Goal: Information Seeking & Learning: Learn about a topic

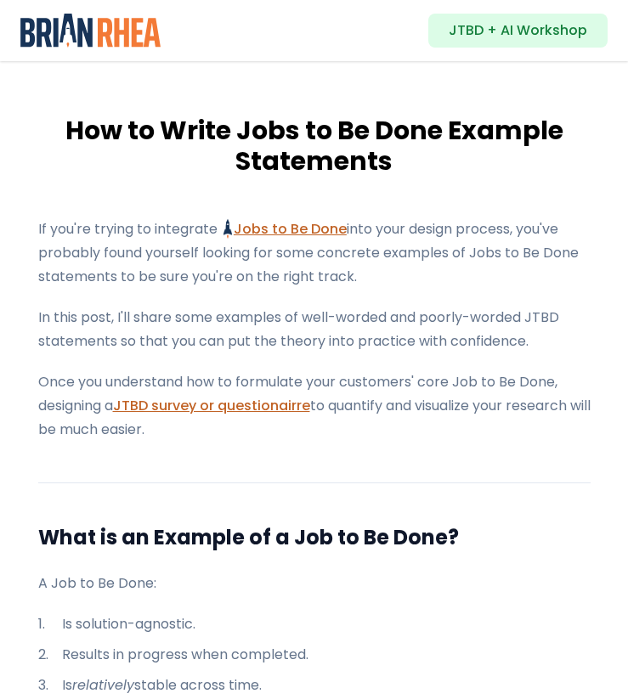
click at [291, 173] on h1 "How to Write Jobs to Be Done Example Statements" at bounding box center [314, 146] width 601 height 61
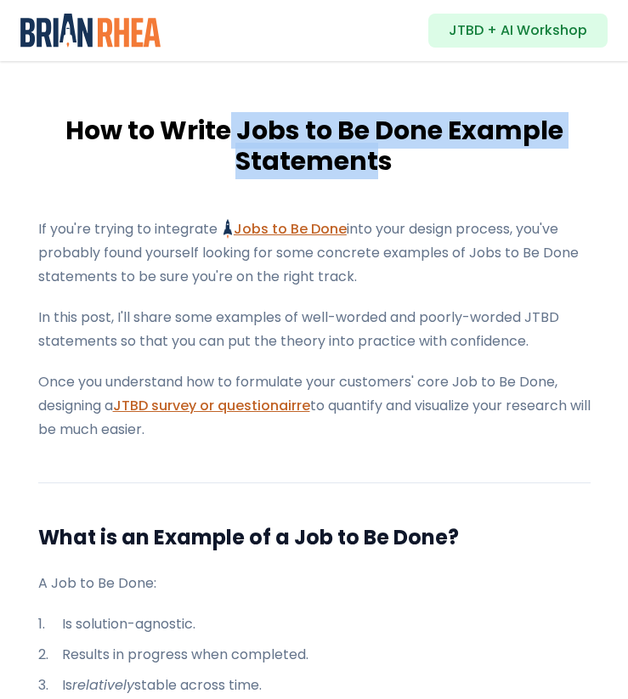
drag, startPoint x: 381, startPoint y: 165, endPoint x: 229, endPoint y: 139, distance: 154.4
click at [229, 139] on h1 "How to Write Jobs to Be Done Example Statements" at bounding box center [314, 146] width 601 height 61
click at [228, 139] on h1 "How to Write Jobs to Be Done Example Statements" at bounding box center [314, 146] width 601 height 61
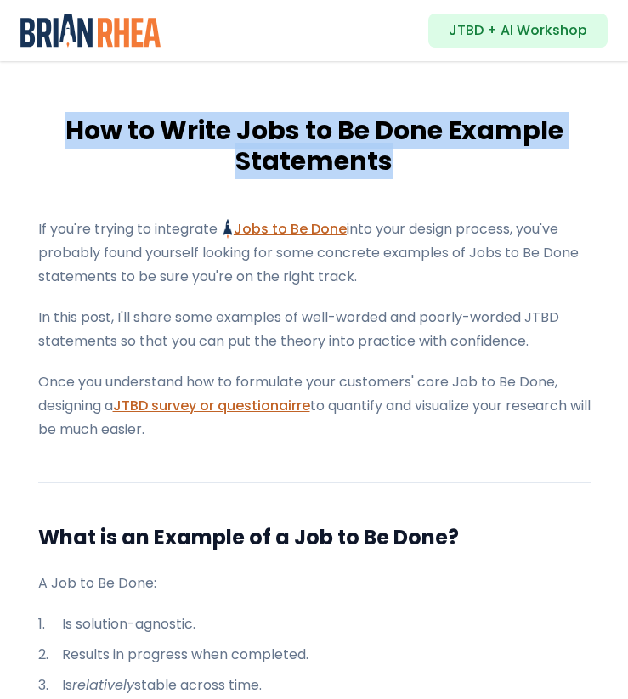
drag, startPoint x: 64, startPoint y: 126, endPoint x: 441, endPoint y: 158, distance: 378.7
click at [441, 158] on h1 "How to Write Jobs to Be Done Example Statements" at bounding box center [314, 146] width 601 height 61
copy h1 "How to Write Jobs to Be Done Example Statements"
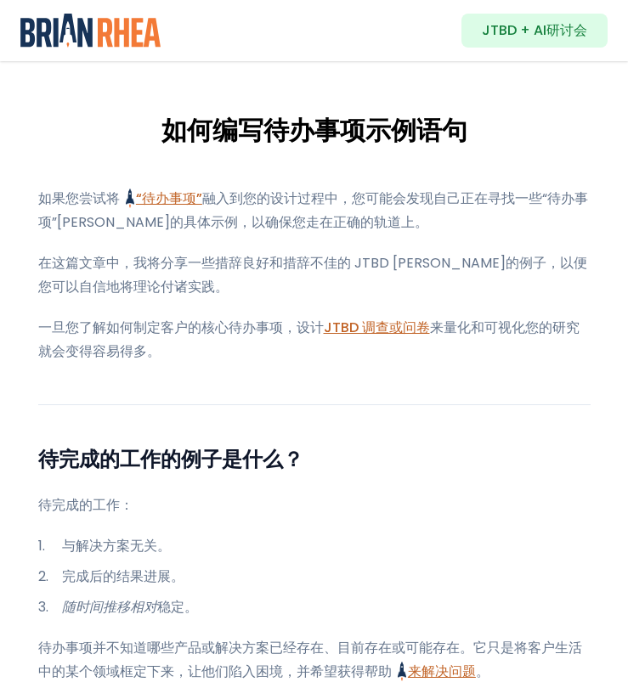
click at [258, 254] on font "在这篇文章中，我将分享一些措辞良好和措辞不佳的 JTBD 陈述的例子，以便您可以自信地将理论付诸实践。" at bounding box center [312, 274] width 549 height 43
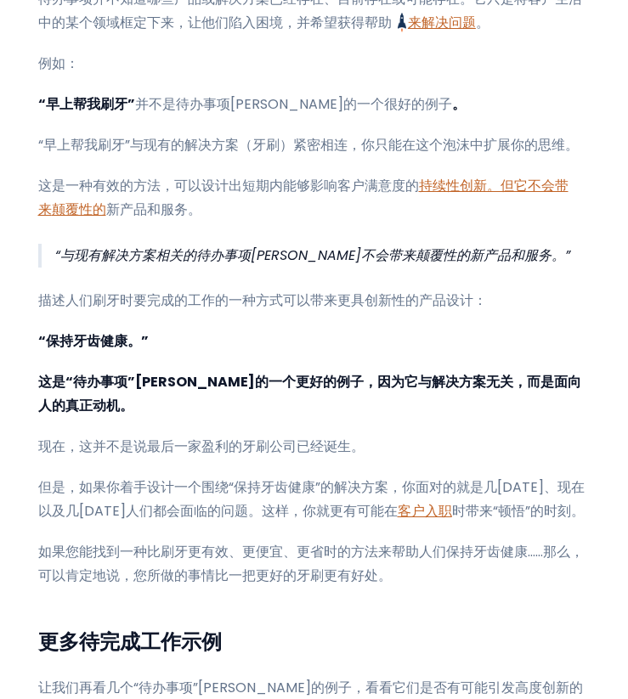
scroll to position [653, 0]
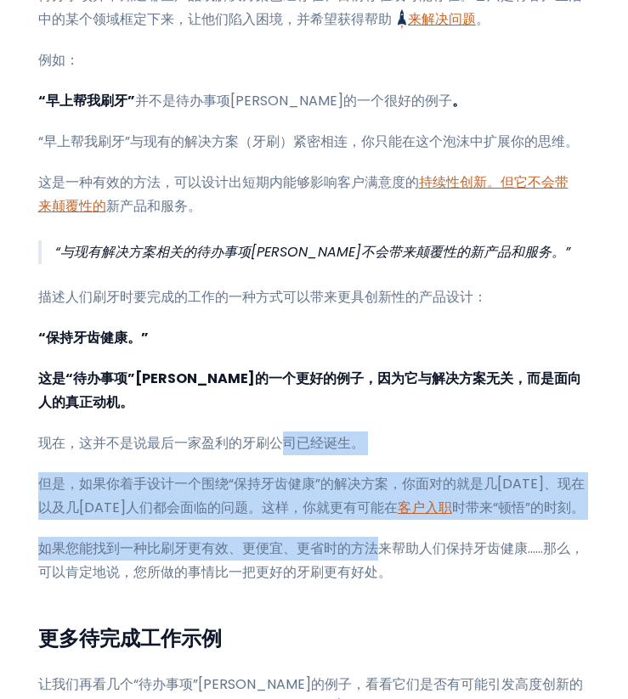
drag, startPoint x: 382, startPoint y: 536, endPoint x: 279, endPoint y: 413, distance: 161.0
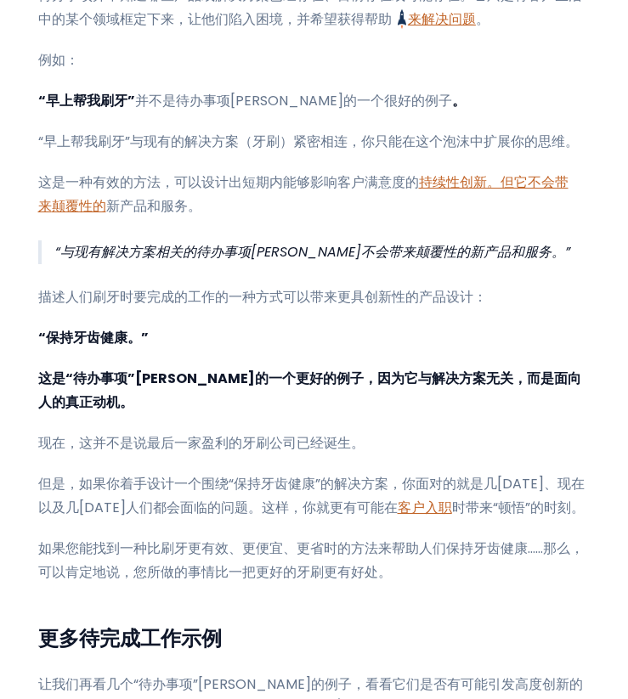
click at [391, 545] on p "如果您能找到一种比刷牙更有效、更便宜、更省时的方法来帮助人们保持牙齿健康……那么，可以肯定地说，您所做的事情比一把更好的牙刷更有好处。" at bounding box center [314, 561] width 552 height 48
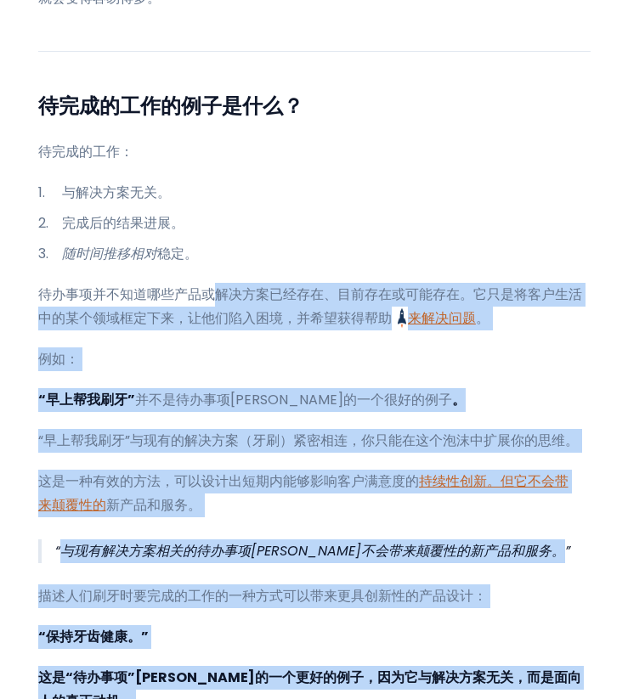
scroll to position [324, 0]
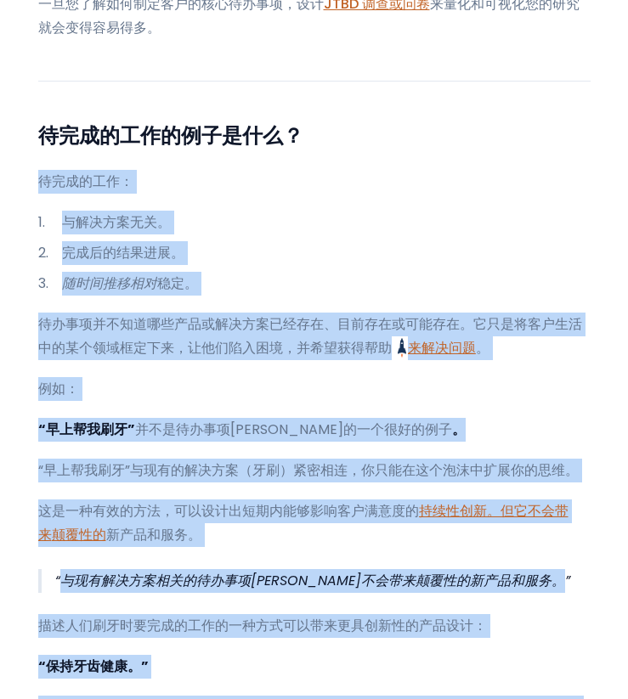
drag, startPoint x: 399, startPoint y: 550, endPoint x: 30, endPoint y: 177, distance: 524.6
copy div "待完成的工作： 与解决方案无关。 完成后的结果进展。 随时间推移相对 稳定 。 待办事项并不知道哪些产品或解决方案已经存在、目前存在或可能存在。它只是将客户生…"
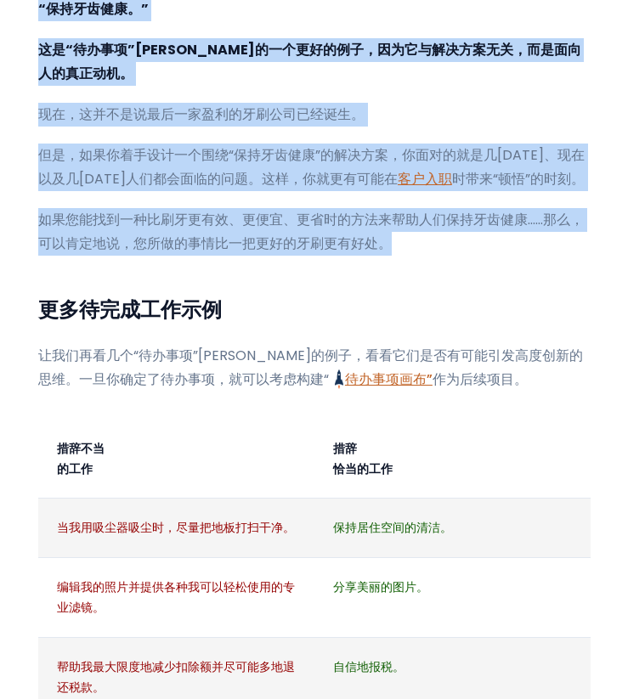
scroll to position [1113, 0]
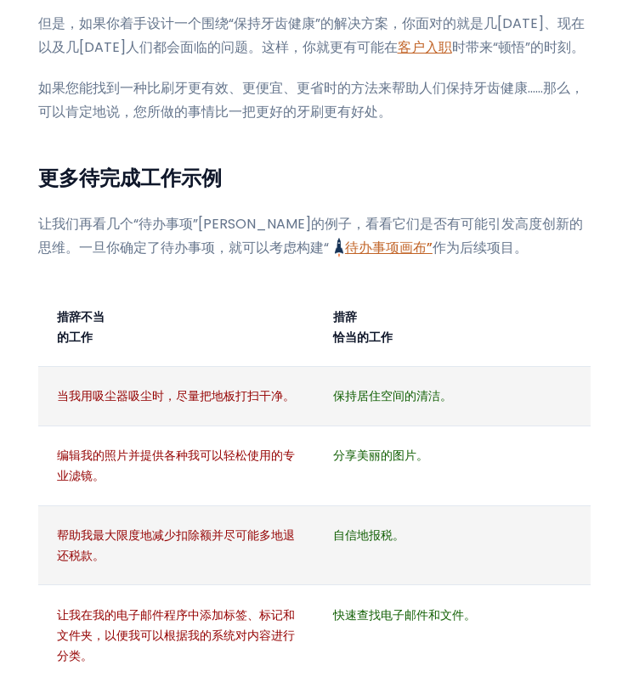
click at [229, 382] on td "当我用吸尘器吸尘时，尽量把地板打扫干净。" at bounding box center [176, 395] width 276 height 59
click at [182, 258] on div "如果您尝试将 “待办事项” 待办事项框架及其优势 利用名为“待办事项”的创新方法，揭示驱动客户决策的隐藏动机。进一步了解 JTBD 的优势，以及它如何彻底改变…" at bounding box center [314, 378] width 552 height 2608
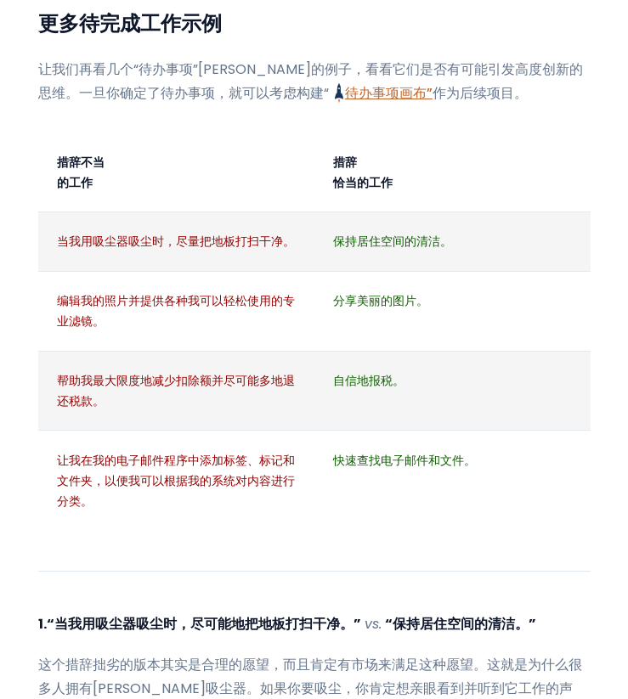
scroll to position [1257, 0]
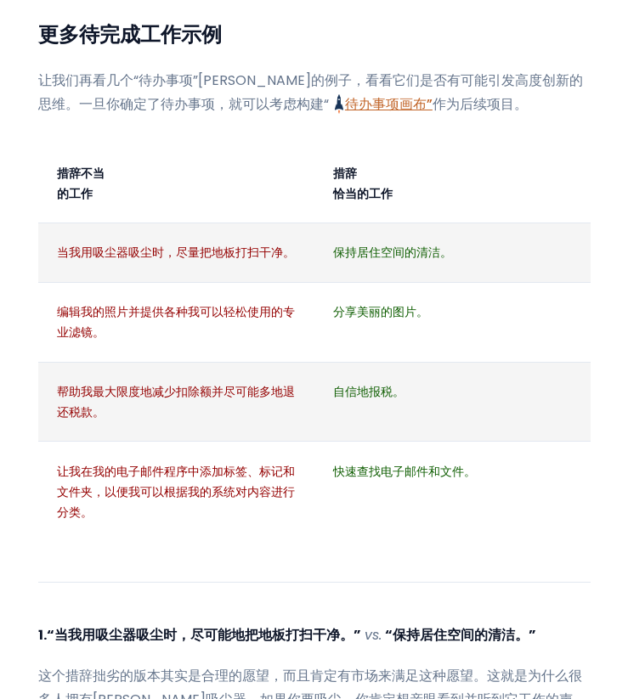
click at [47, 144] on td "措辞不当 的工作" at bounding box center [176, 183] width 276 height 79
click at [31, 118] on div "如果您尝试将 “待办事项” 待办事项框架及其优势 利用名为“待办事项”的创新方法，揭示驱动客户决策的隐藏动机。进一步了解 JTBD 的优势，以及它如何彻底改变…" at bounding box center [314, 234] width 601 height 2608
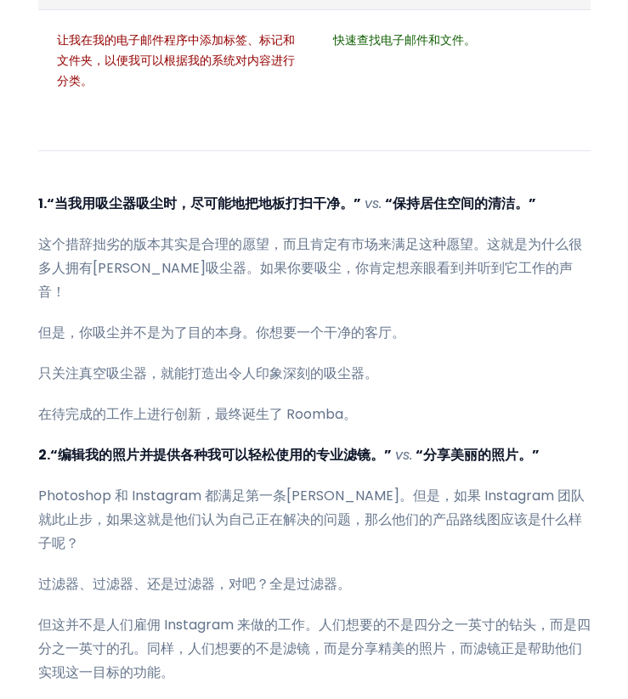
scroll to position [1710, 0]
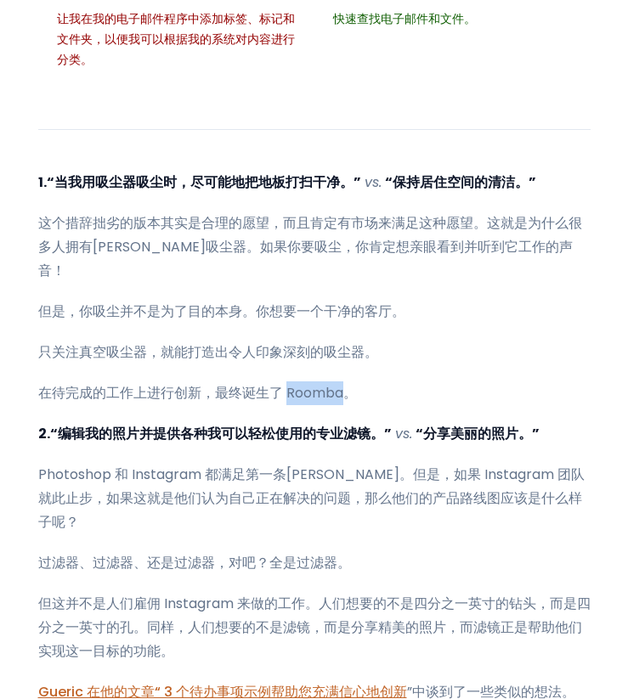
drag, startPoint x: 290, startPoint y: 343, endPoint x: 344, endPoint y: 342, distance: 54.4
click at [344, 383] on font "在待完成的工作上进行创新，最终诞生了 Roomba。" at bounding box center [197, 393] width 319 height 20
copy font "Roomba"
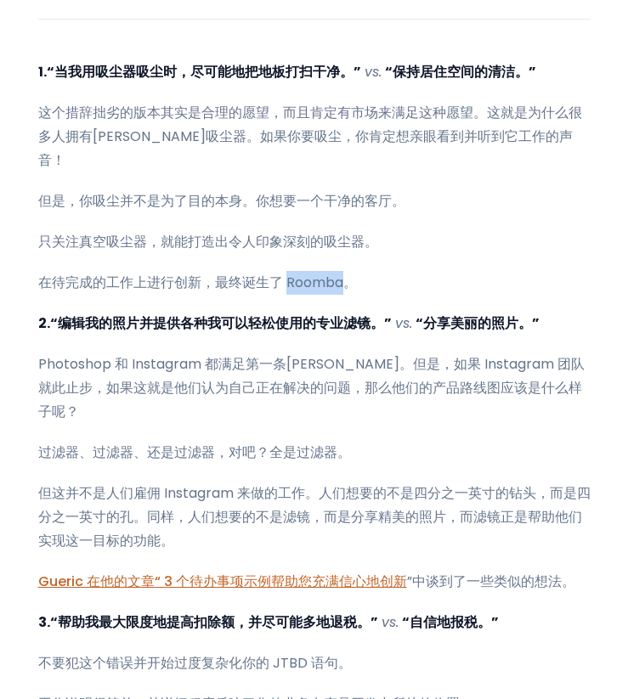
scroll to position [1842, 0]
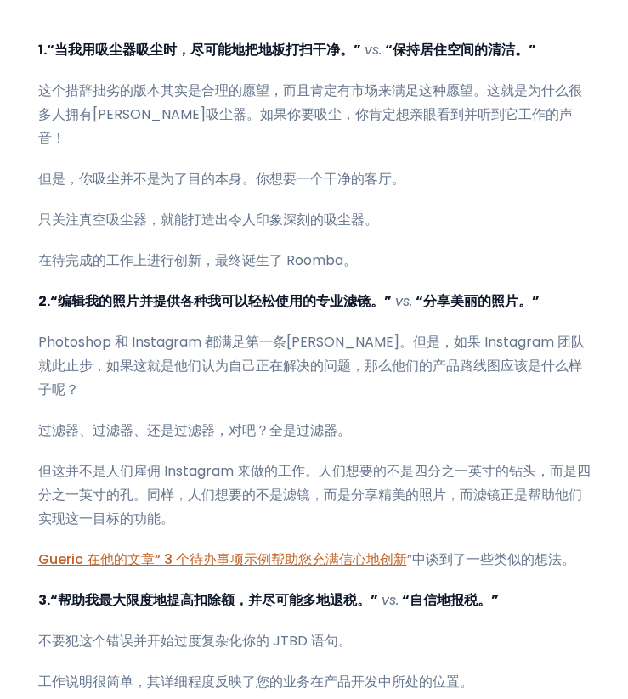
click at [180, 461] on font "但这并不是人们雇佣 Instagram 来做的工作。人们想要的不是四分之一英寸的钻头，而是四分之一英寸的孔。同样，人们想要的不是滤镜，而是分享精美的照片，而滤…" at bounding box center [314, 494] width 552 height 67
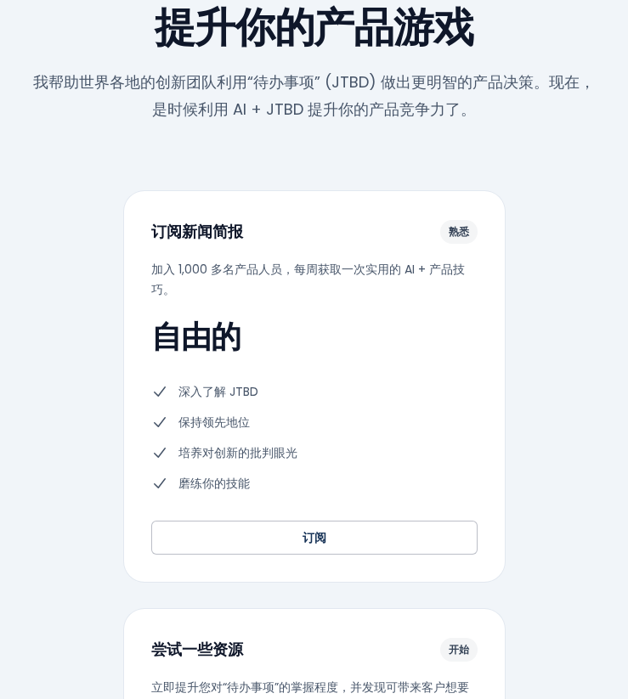
scroll to position [3351, 0]
